Goal: Transaction & Acquisition: Purchase product/service

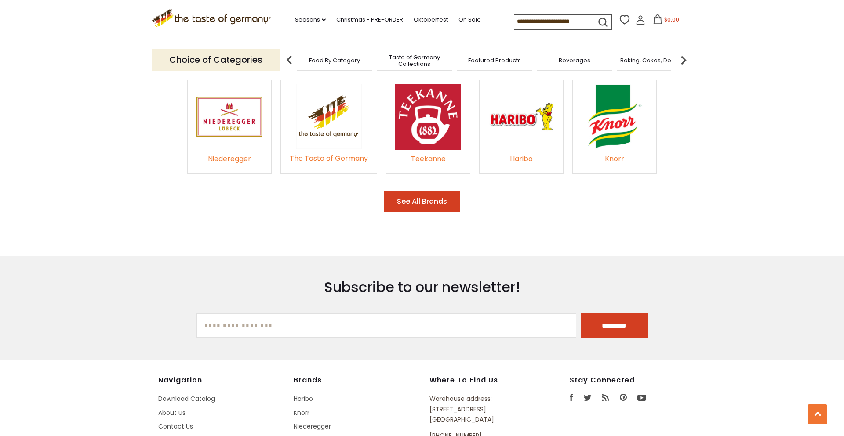
scroll to position [1367, 0]
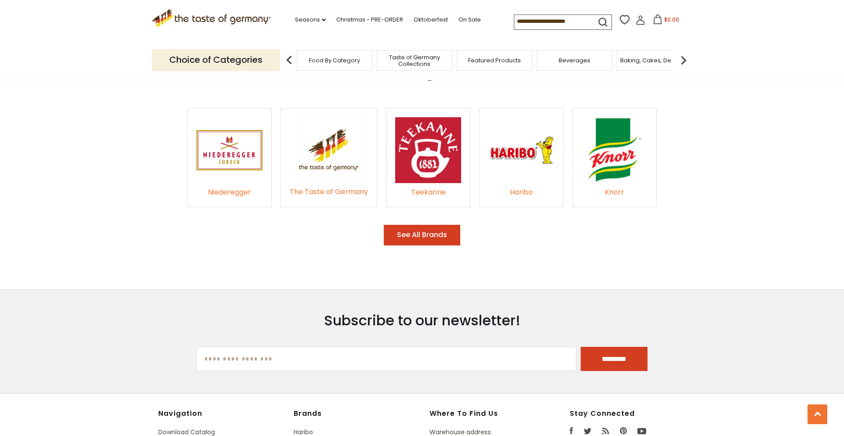
click at [520, 183] on img at bounding box center [521, 150] width 66 height 66
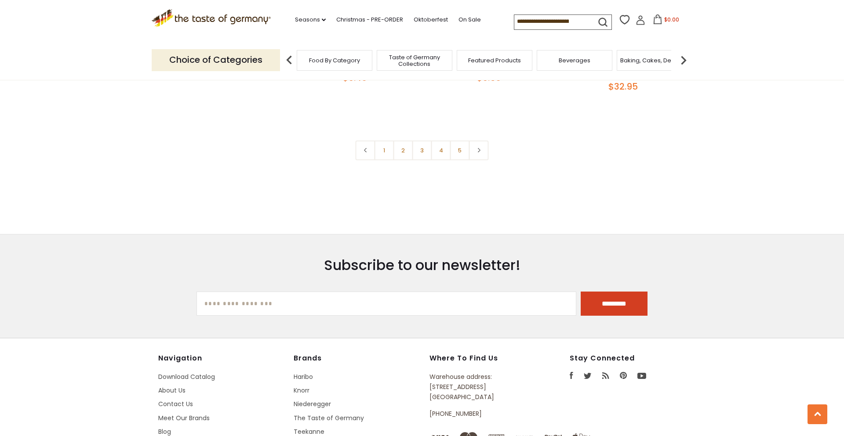
scroll to position [2015, 0]
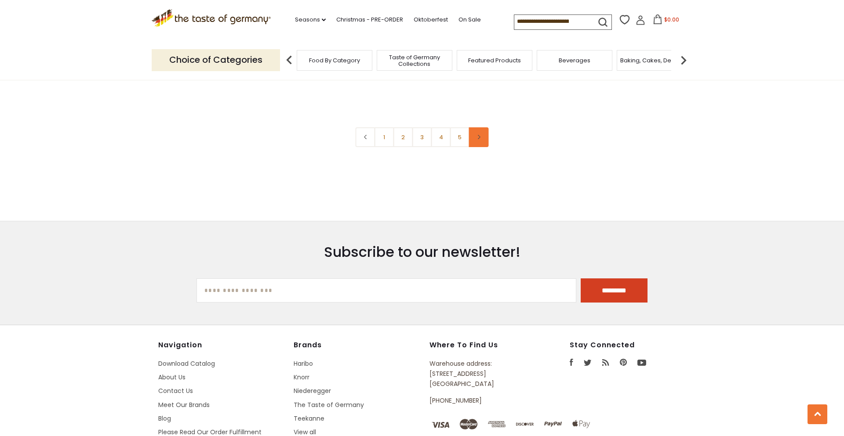
click at [479, 139] on use at bounding box center [479, 137] width 3 height 4
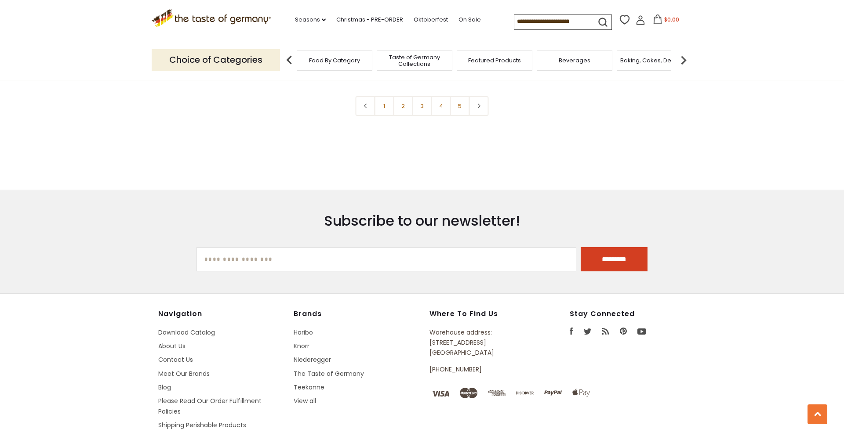
scroll to position [2053, 0]
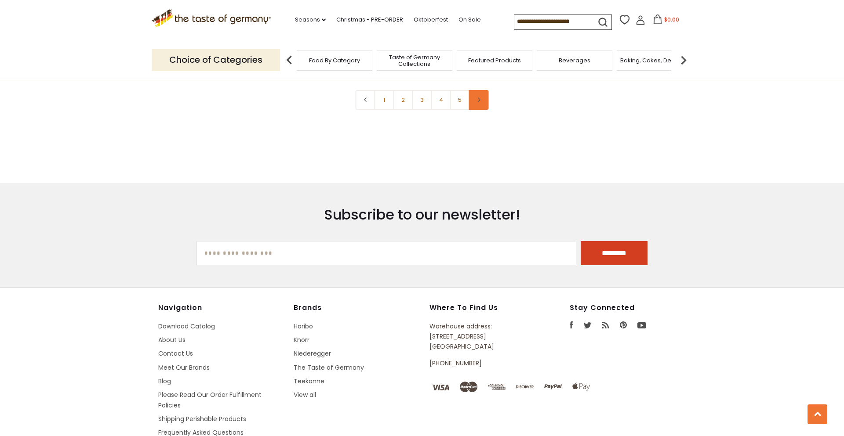
click at [480, 102] on use at bounding box center [479, 100] width 3 height 4
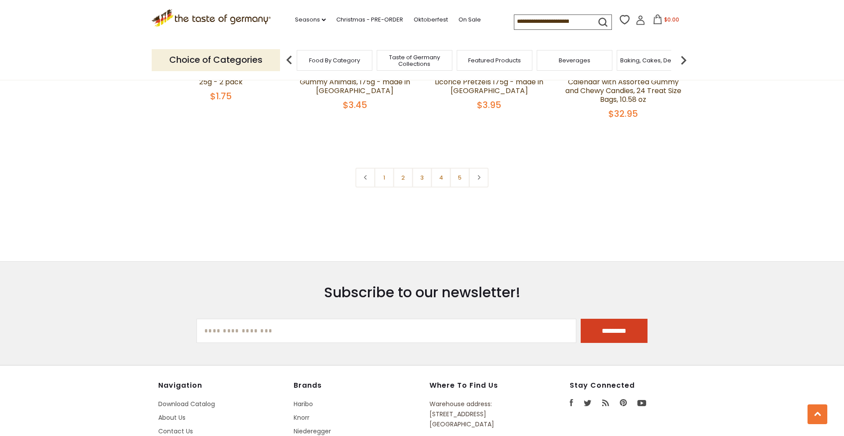
scroll to position [2020, 0]
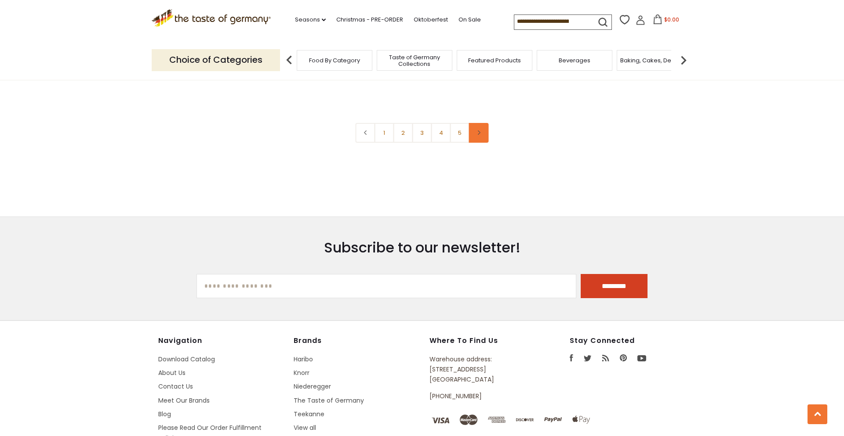
click at [479, 135] on use at bounding box center [479, 133] width 3 height 4
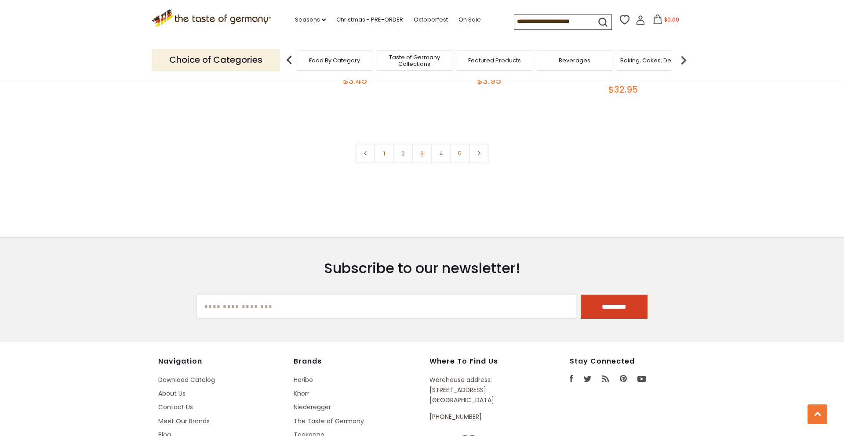
scroll to position [2009, 0]
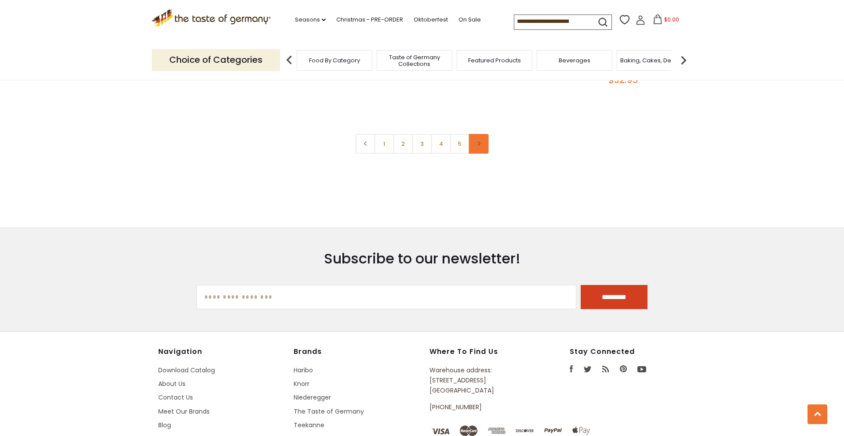
click at [479, 146] on use at bounding box center [479, 144] width 3 height 4
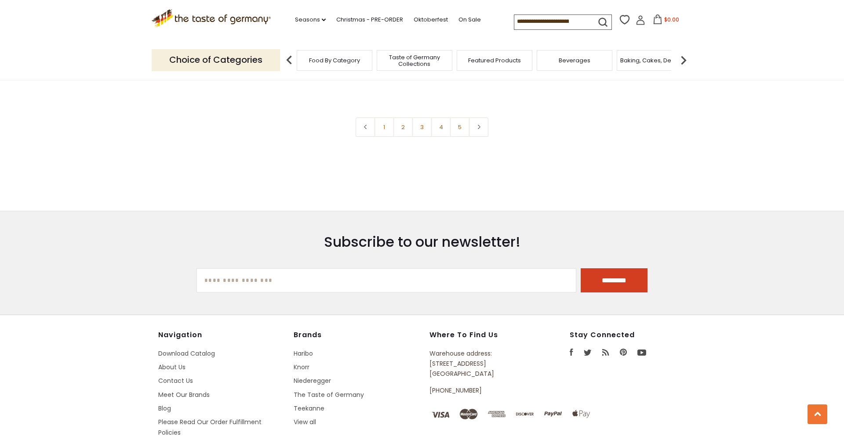
scroll to position [2037, 0]
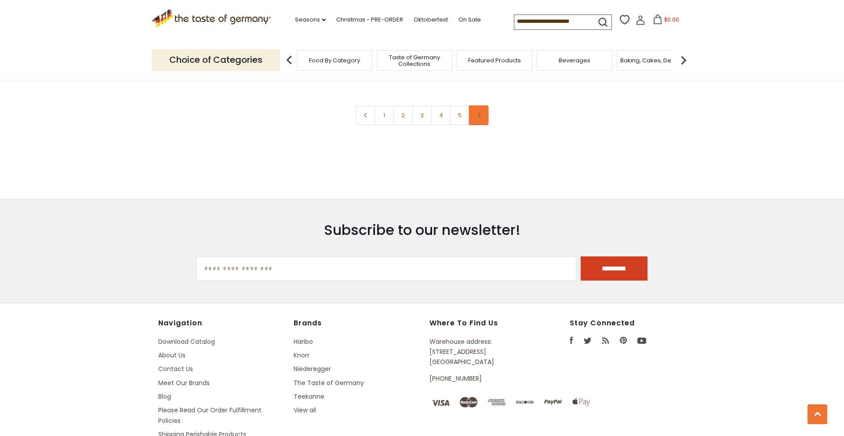
click at [480, 117] on use at bounding box center [479, 115] width 3 height 4
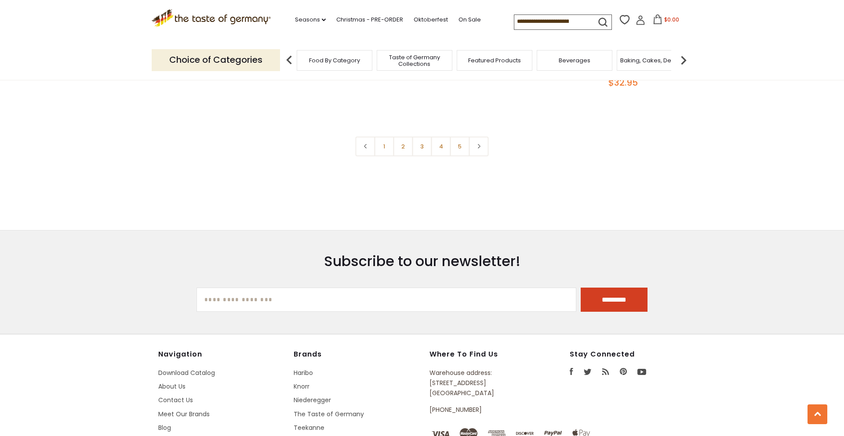
scroll to position [2009, 0]
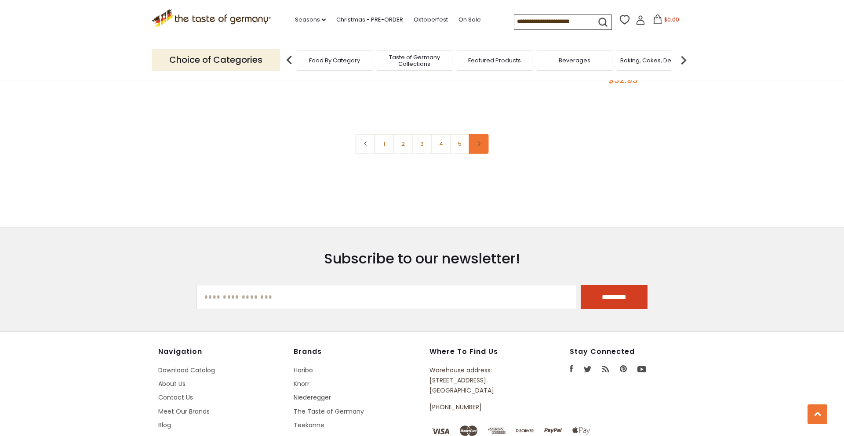
click at [479, 146] on icon at bounding box center [478, 144] width 5 height 4
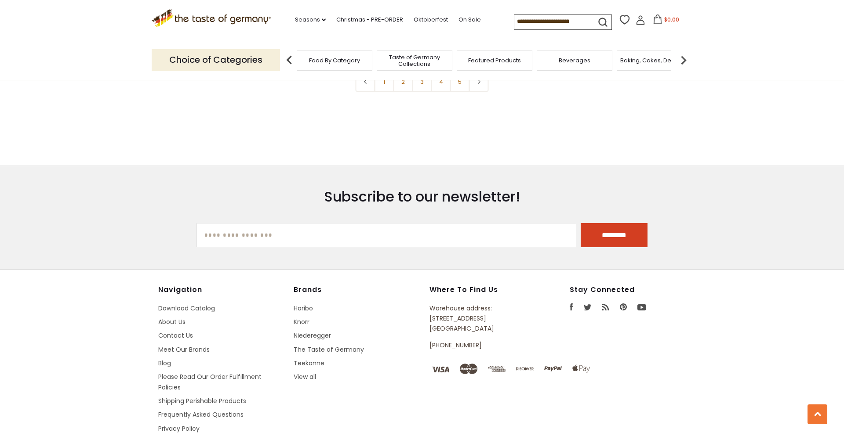
scroll to position [2070, 0]
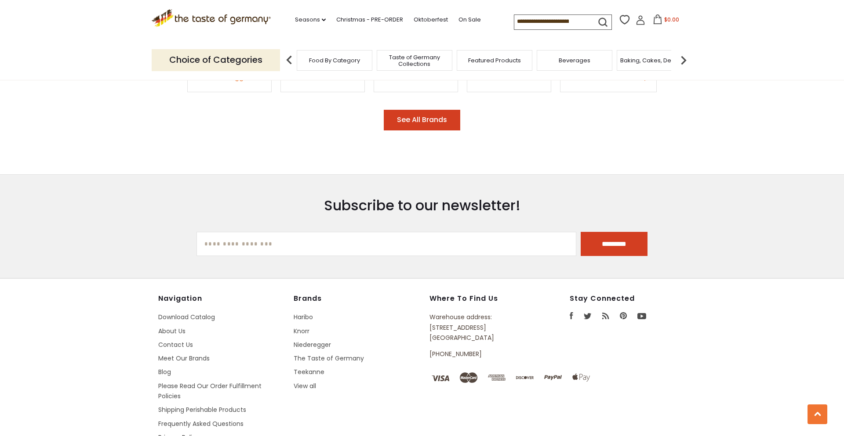
scroll to position [1502, 0]
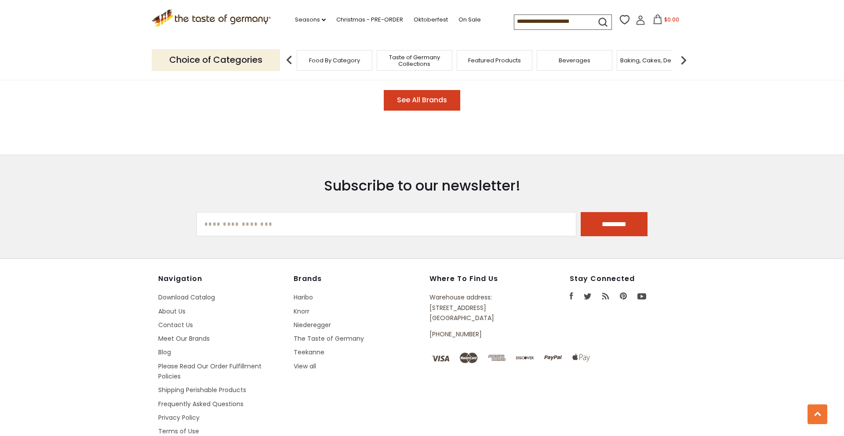
click at [434, 111] on button "See All Brands" at bounding box center [422, 100] width 76 height 21
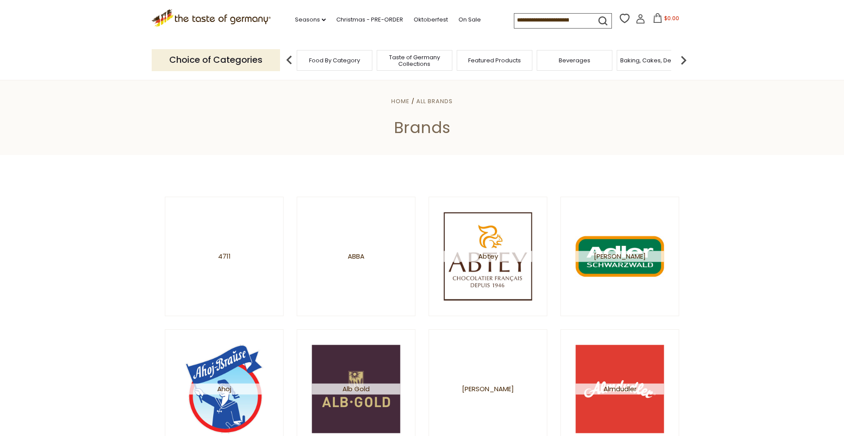
click at [516, 18] on input at bounding box center [551, 20] width 74 height 12
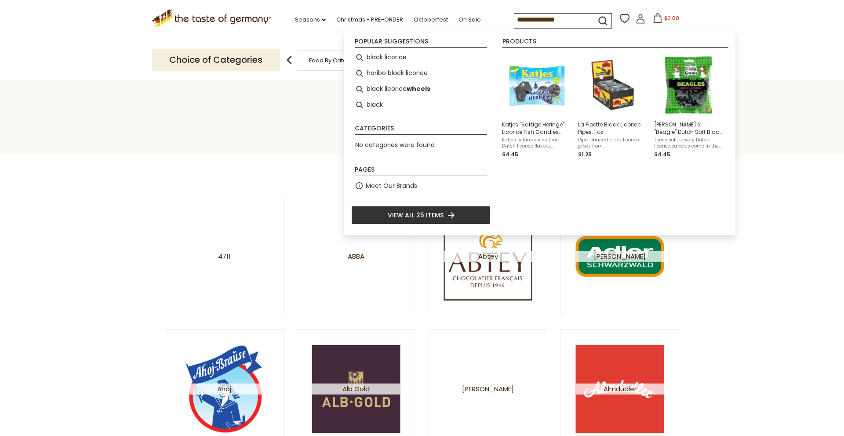
type input "**********"
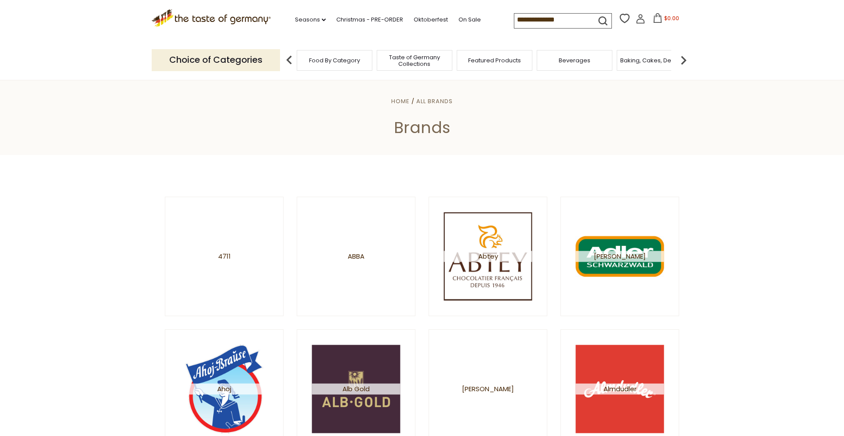
click at [597, 18] on icon "submit" at bounding box center [603, 21] width 12 height 12
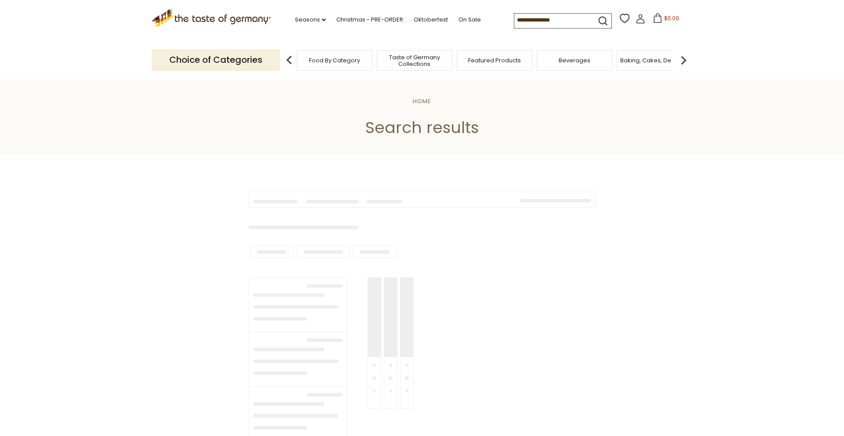
type input "**********"
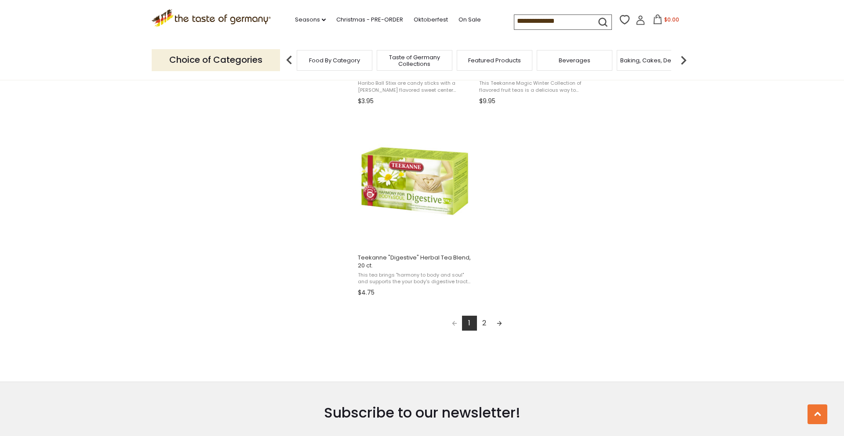
scroll to position [1473, 0]
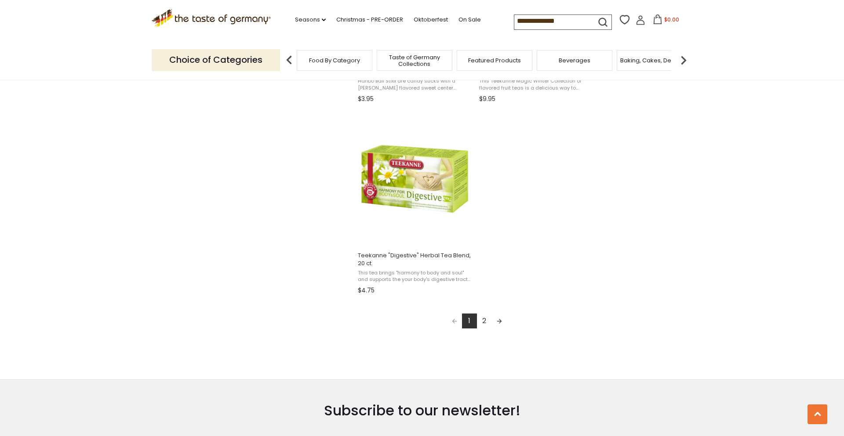
click at [500, 329] on link "Next page" at bounding box center [499, 321] width 15 height 15
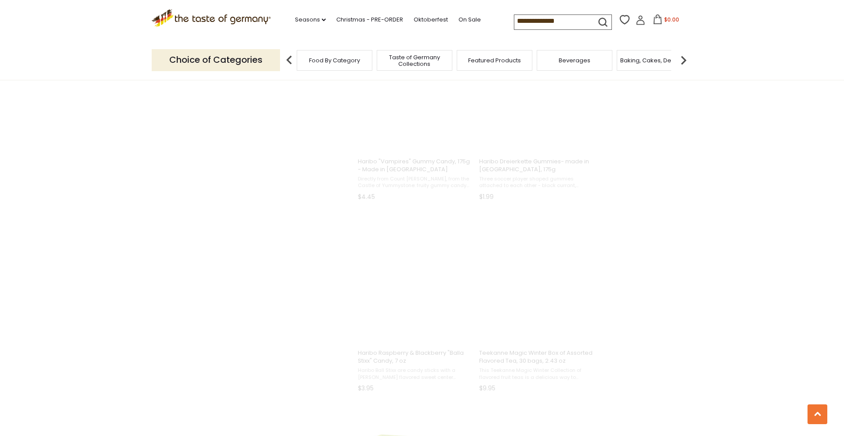
scroll to position [548, 0]
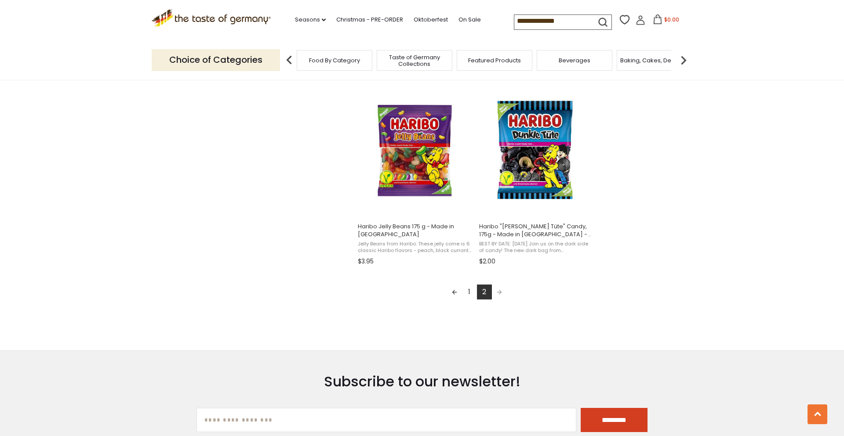
scroll to position [927, 0]
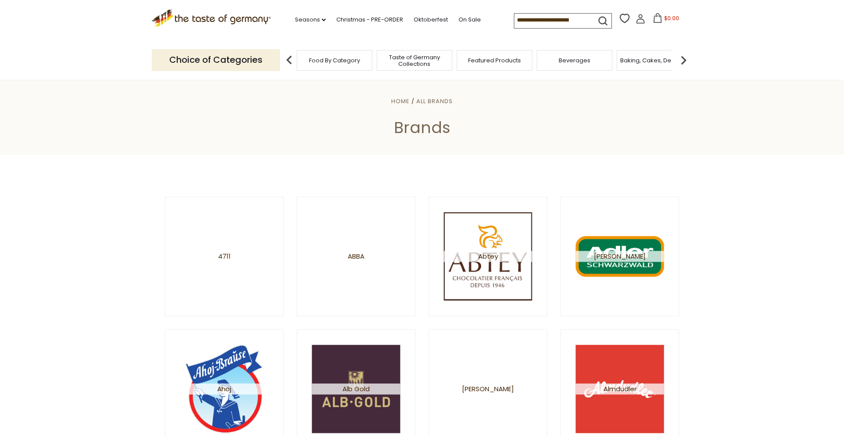
click at [289, 56] on img at bounding box center [289, 60] width 18 height 18
click at [682, 61] on img at bounding box center [684, 60] width 18 height 18
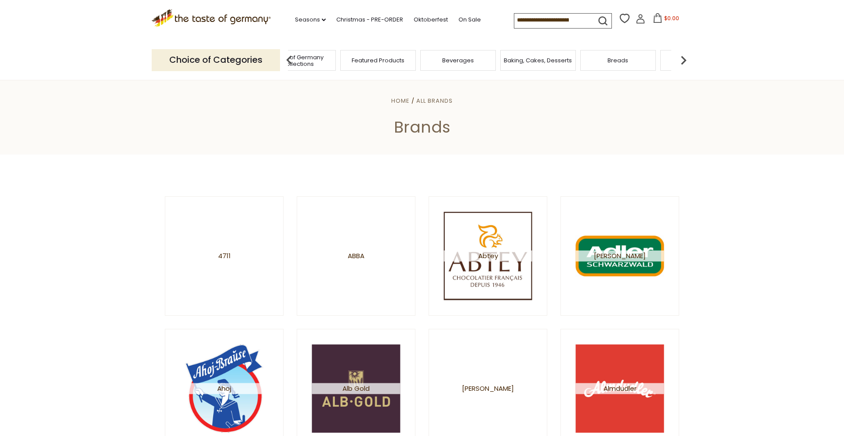
click at [683, 58] on img at bounding box center [684, 60] width 18 height 18
click at [682, 59] on img at bounding box center [684, 60] width 18 height 18
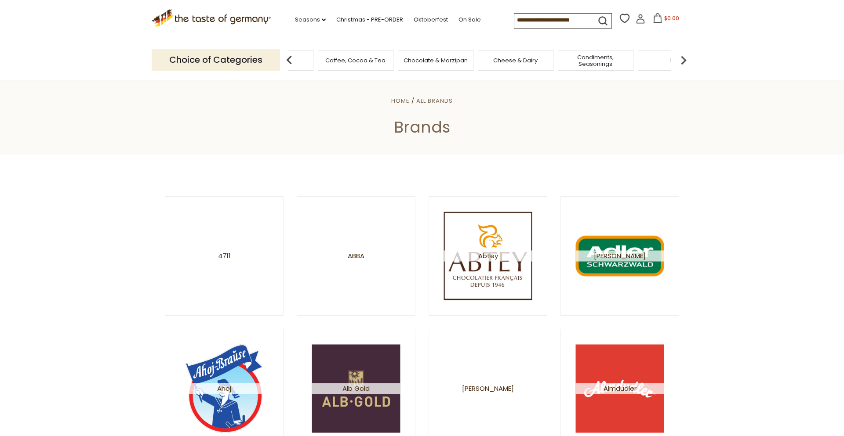
click at [682, 59] on img at bounding box center [684, 60] width 18 height 18
click at [680, 60] on img at bounding box center [684, 60] width 18 height 18
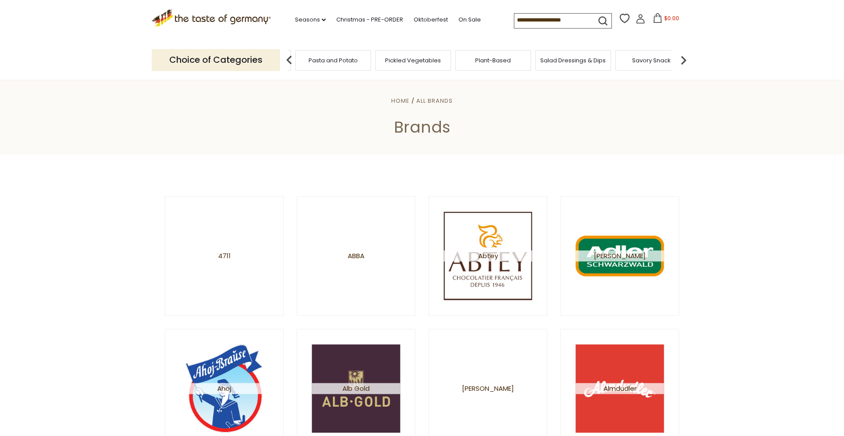
click at [680, 60] on img at bounding box center [684, 60] width 18 height 18
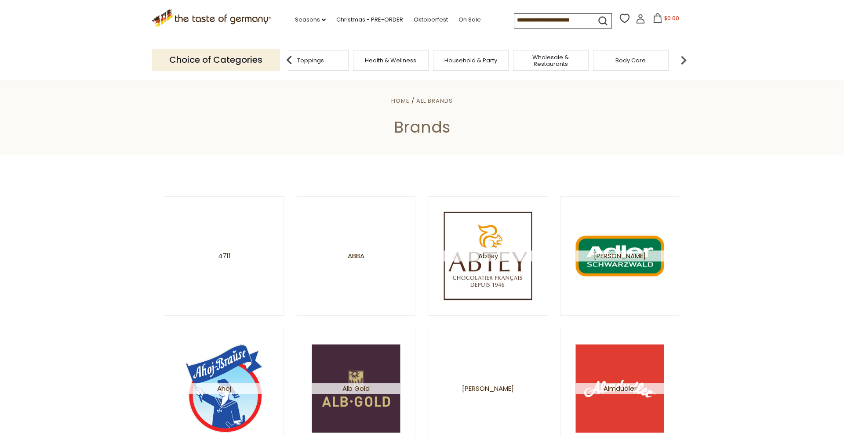
click at [680, 60] on img at bounding box center [684, 60] width 18 height 18
click at [682, 56] on img at bounding box center [684, 60] width 18 height 18
click at [680, 57] on img at bounding box center [684, 60] width 18 height 18
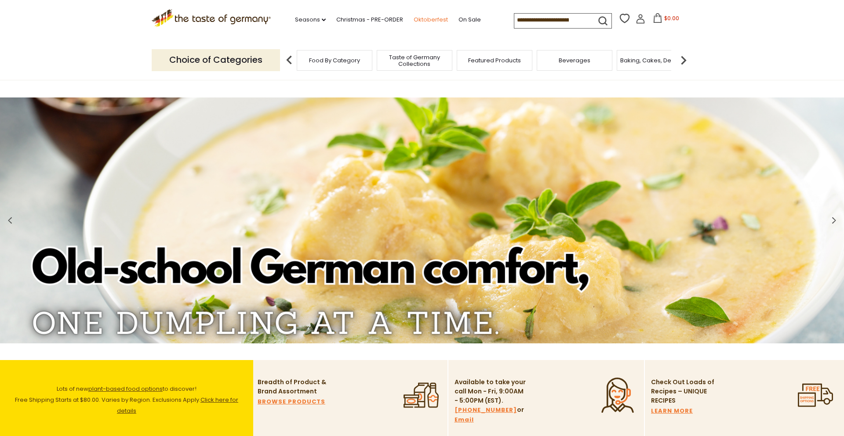
click at [414, 19] on link "Oktoberfest" at bounding box center [431, 20] width 34 height 10
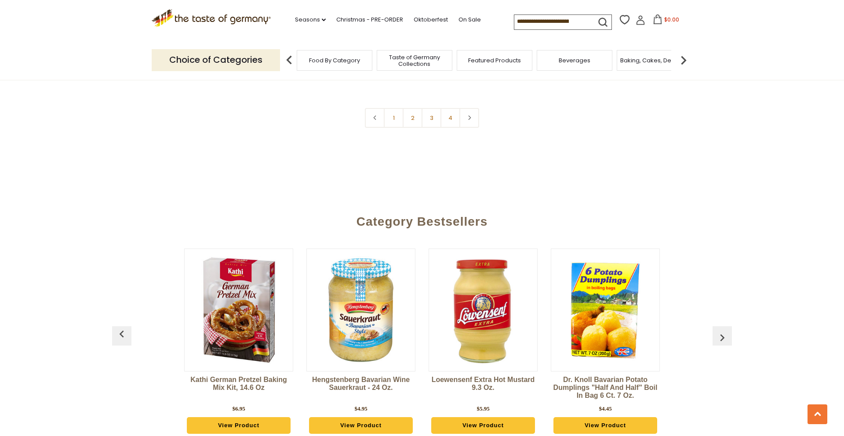
scroll to position [2274, 0]
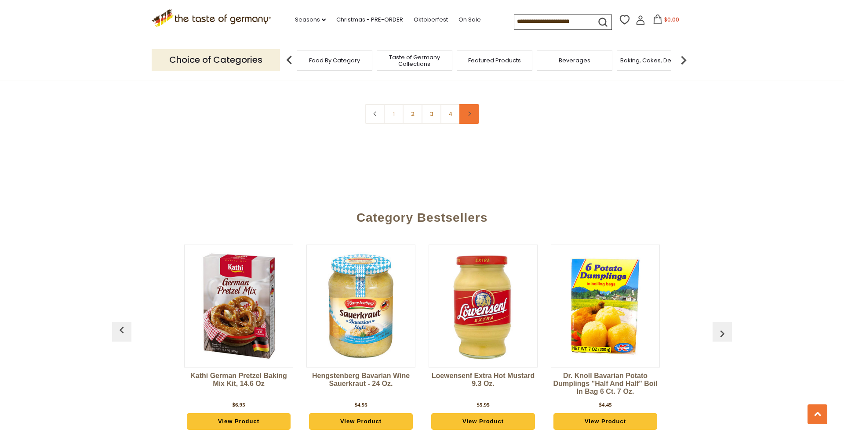
click at [471, 116] on icon at bounding box center [469, 114] width 5 height 4
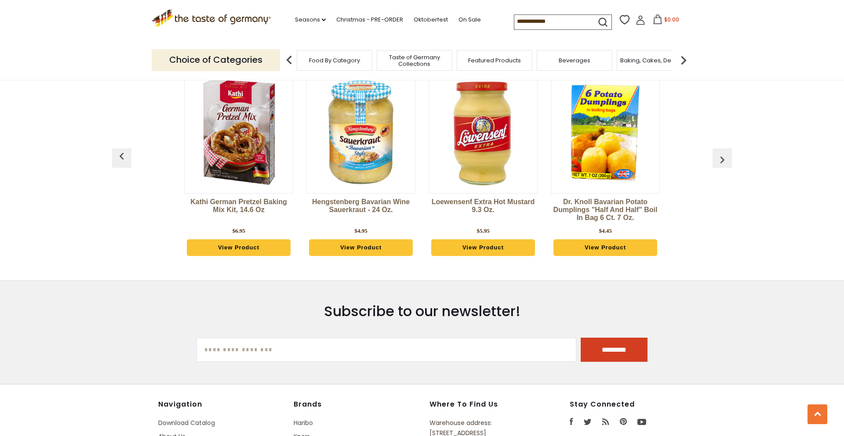
scroll to position [2447, 0]
click at [719, 167] on img "button" at bounding box center [722, 160] width 14 height 14
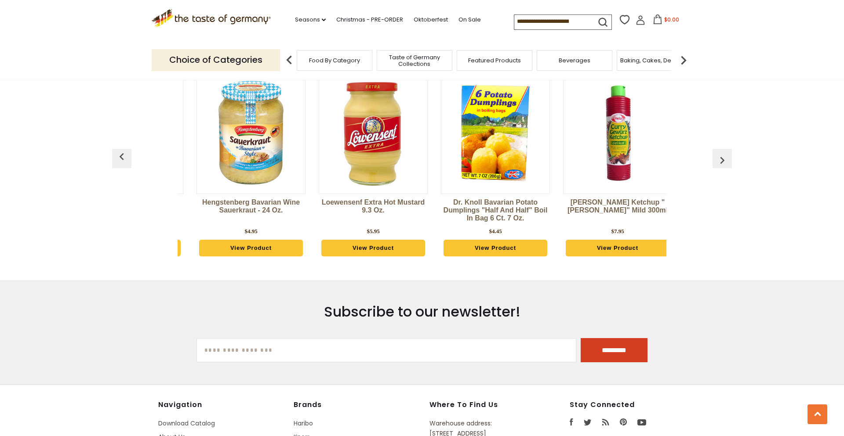
scroll to position [0, 122]
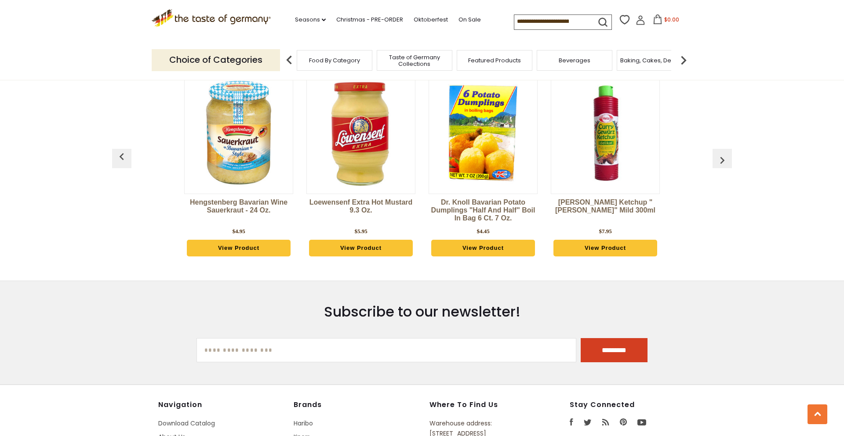
click at [722, 167] on img "button" at bounding box center [722, 160] width 14 height 14
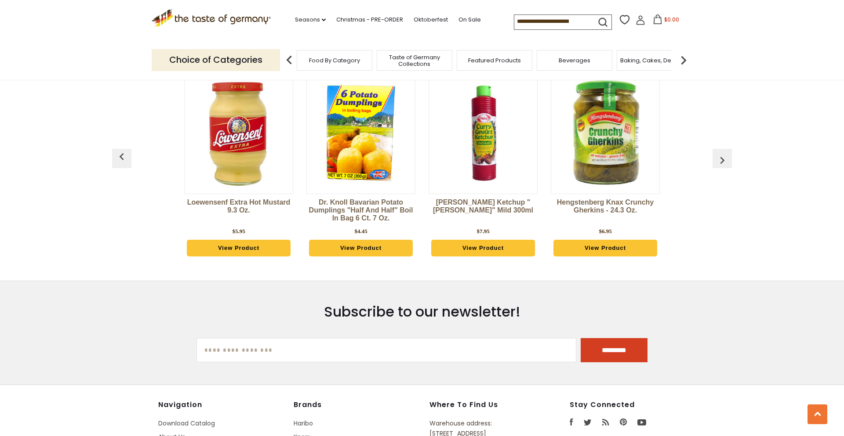
click at [722, 167] on img "button" at bounding box center [722, 160] width 14 height 14
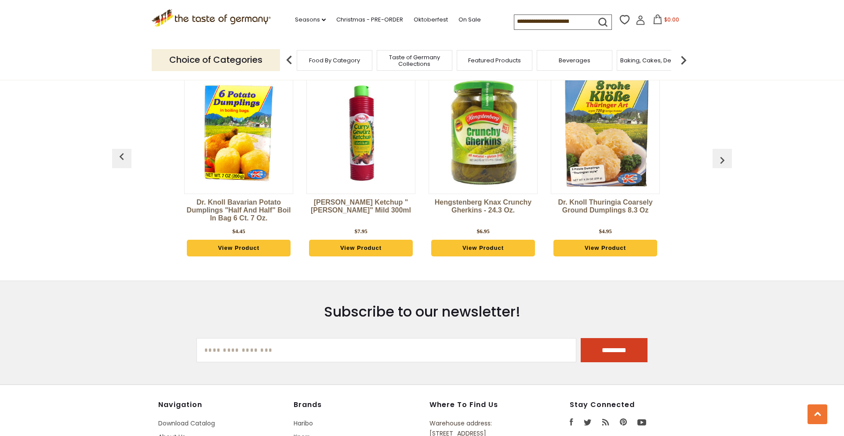
click at [722, 167] on img "button" at bounding box center [722, 160] width 14 height 14
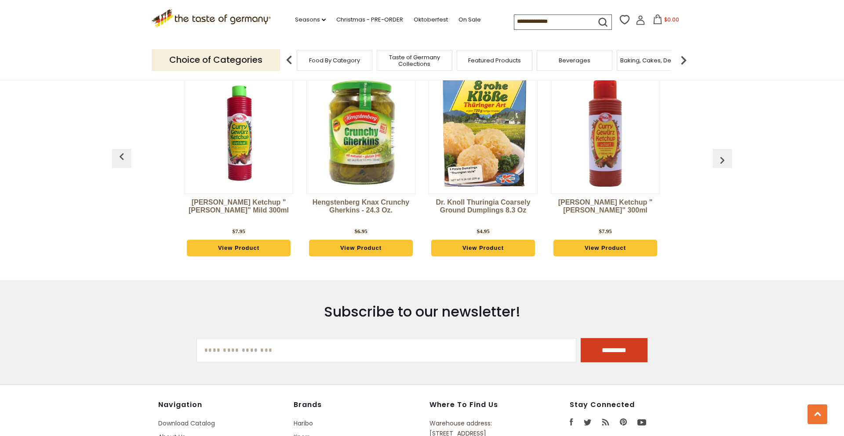
click at [722, 167] on img "button" at bounding box center [722, 160] width 14 height 14
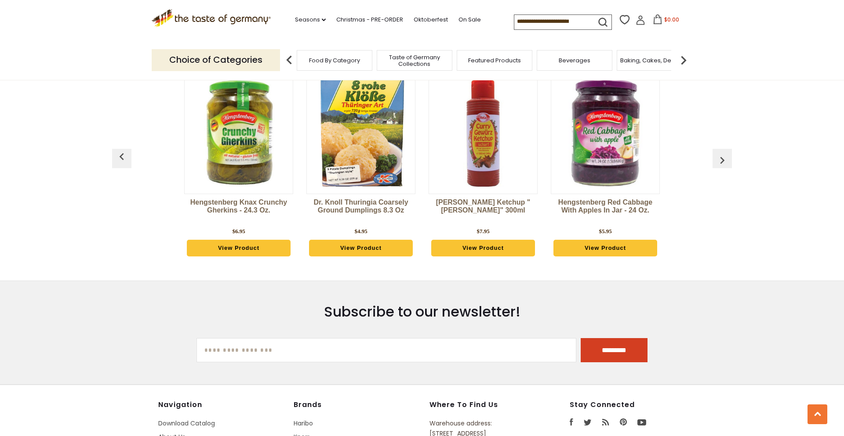
click at [722, 167] on img "button" at bounding box center [722, 160] width 14 height 14
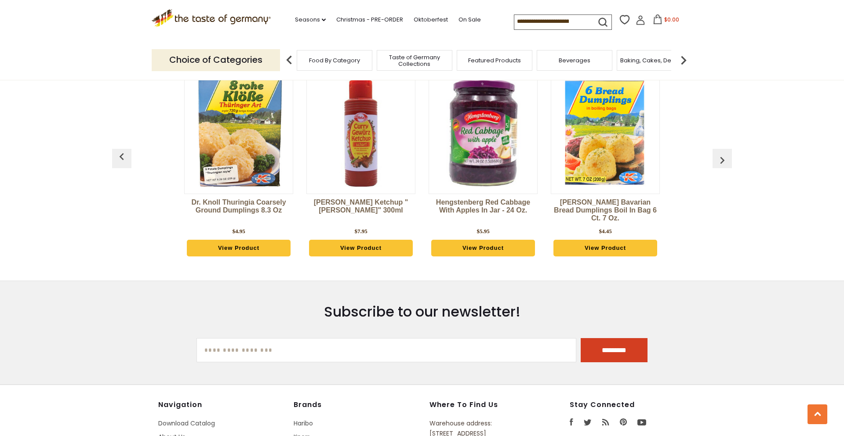
click at [722, 167] on img "button" at bounding box center [722, 160] width 14 height 14
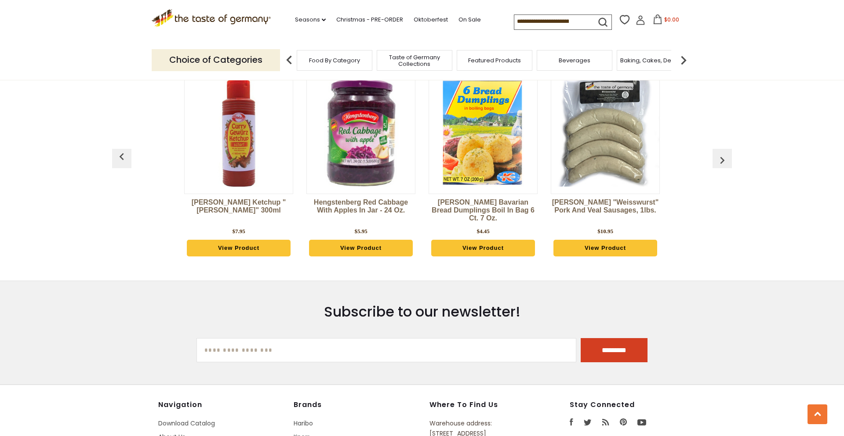
click at [722, 167] on img "button" at bounding box center [722, 160] width 14 height 14
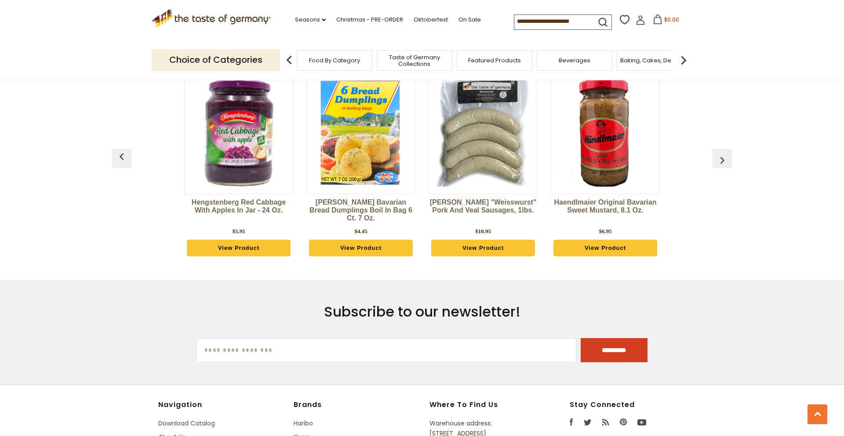
click at [722, 167] on img "button" at bounding box center [722, 160] width 14 height 14
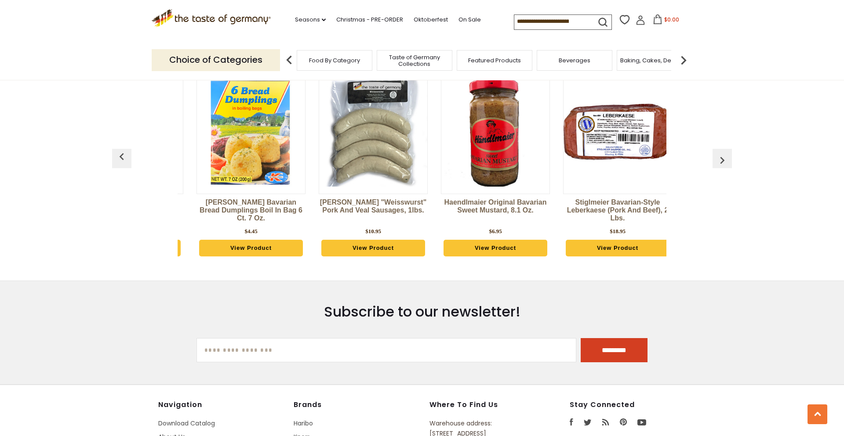
scroll to position [0, 1099]
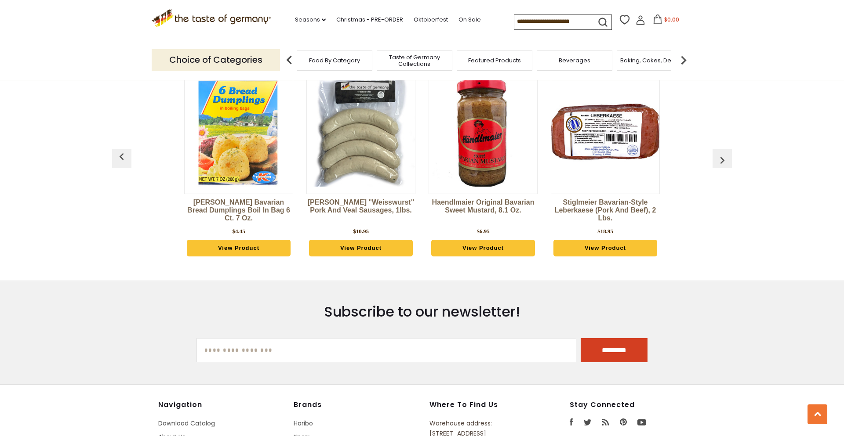
click at [722, 167] on img "button" at bounding box center [722, 160] width 14 height 14
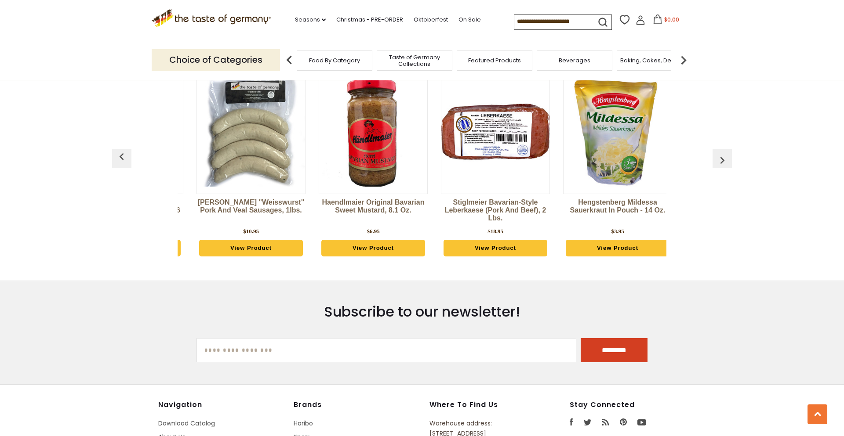
scroll to position [0, 1222]
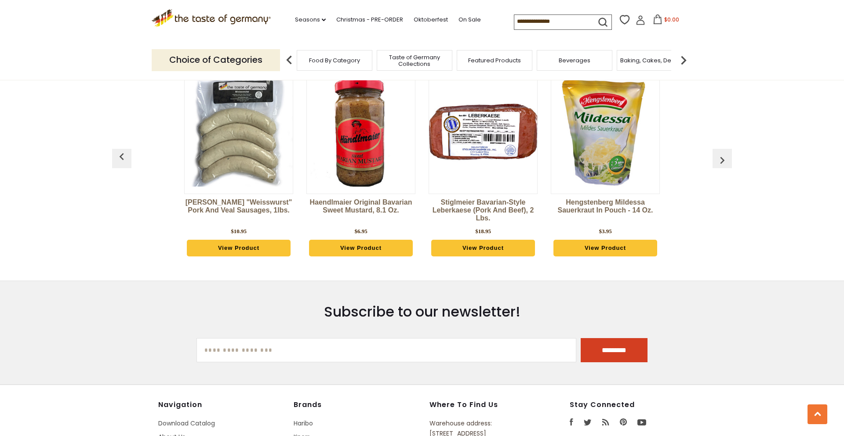
click at [722, 167] on img "button" at bounding box center [722, 160] width 14 height 14
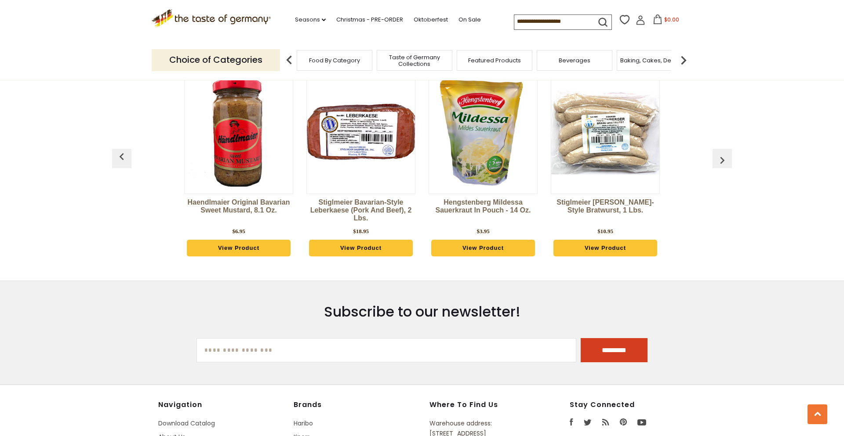
click at [722, 167] on img "button" at bounding box center [722, 160] width 14 height 14
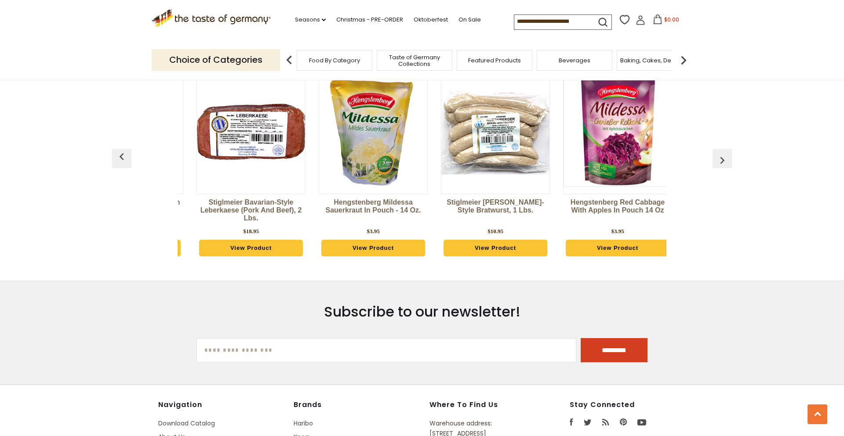
scroll to position [0, 1466]
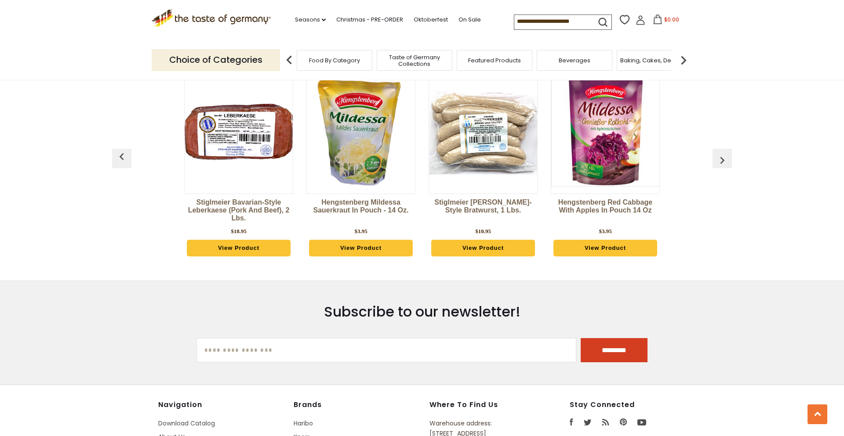
click at [722, 167] on img "button" at bounding box center [722, 160] width 14 height 14
